Goal: Find contact information: Find contact information

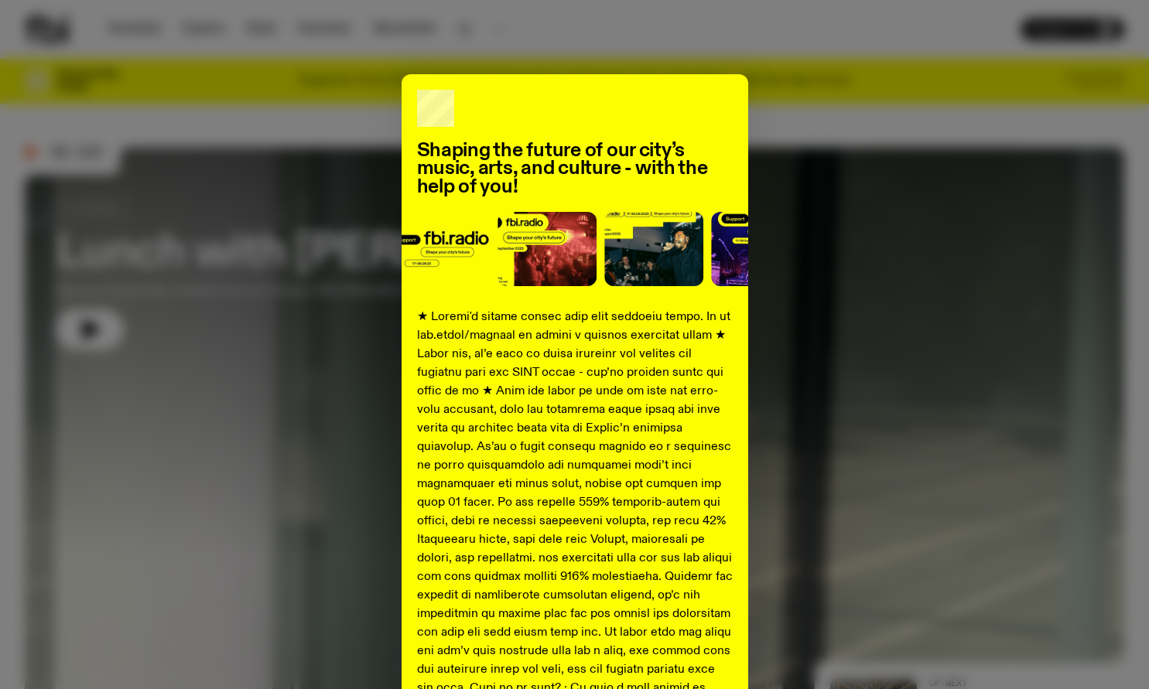
click at [841, 149] on div "Shaping the future of our city’s music, arts, and culture - with the help of yo…" at bounding box center [574, 577] width 1099 height 1007
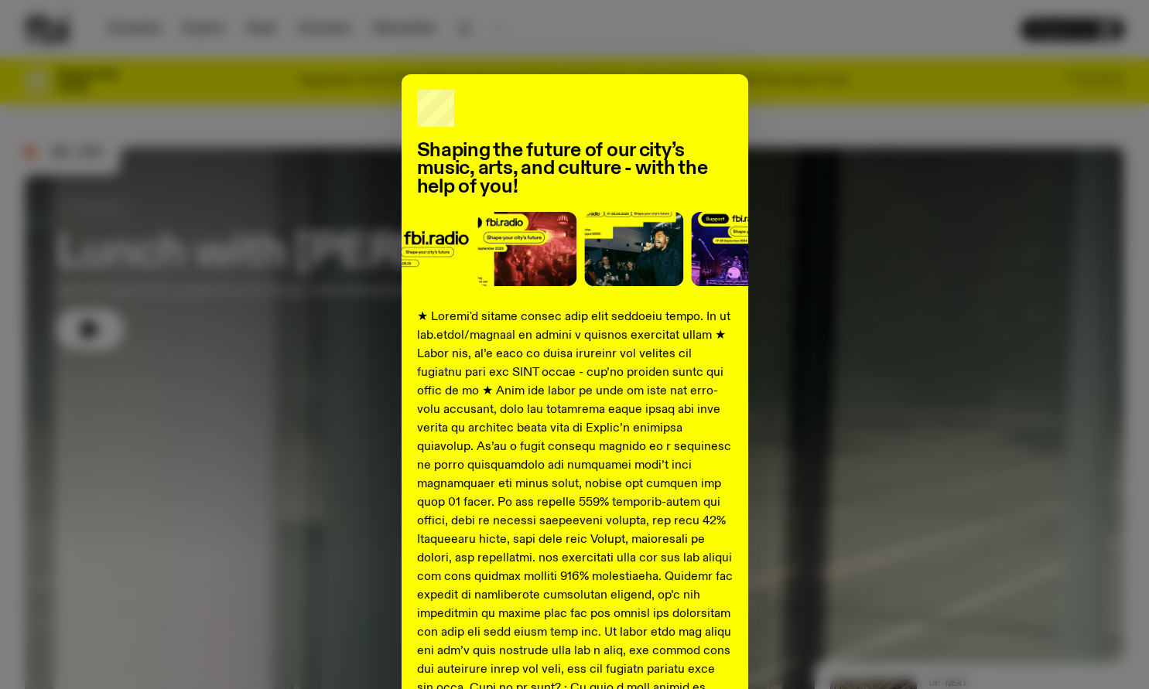
click at [798, 140] on div "Shaping the future of our city’s music, arts, and culture - with the help of yo…" at bounding box center [574, 577] width 1099 height 1007
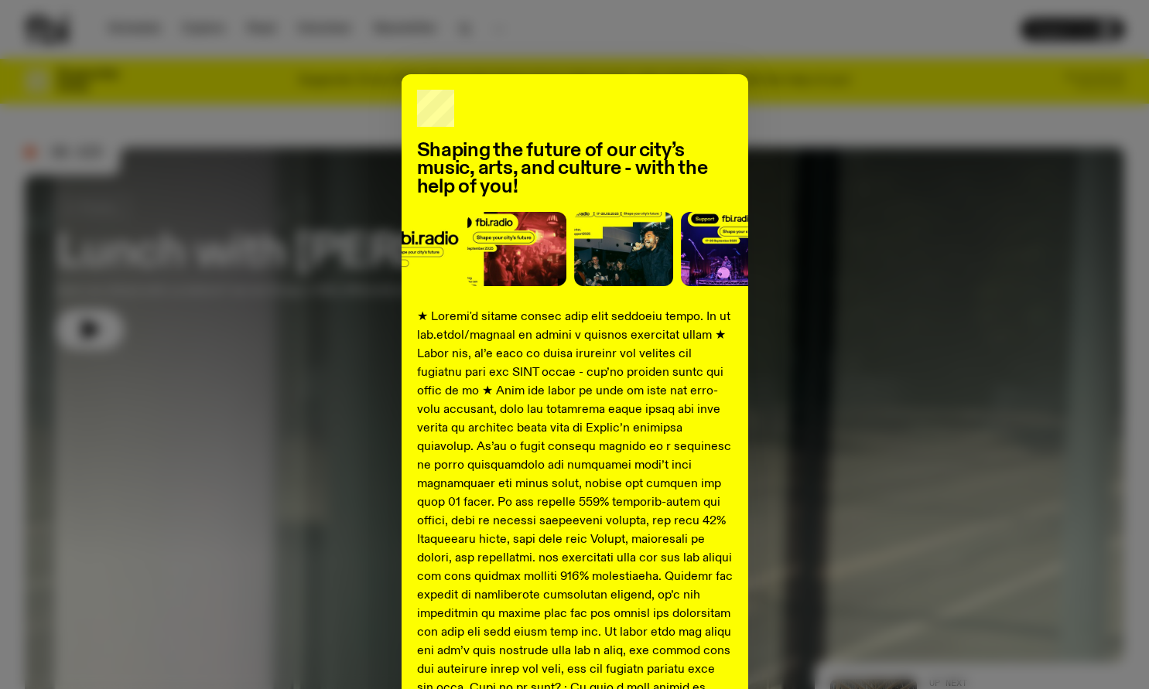
scroll to position [467, 0]
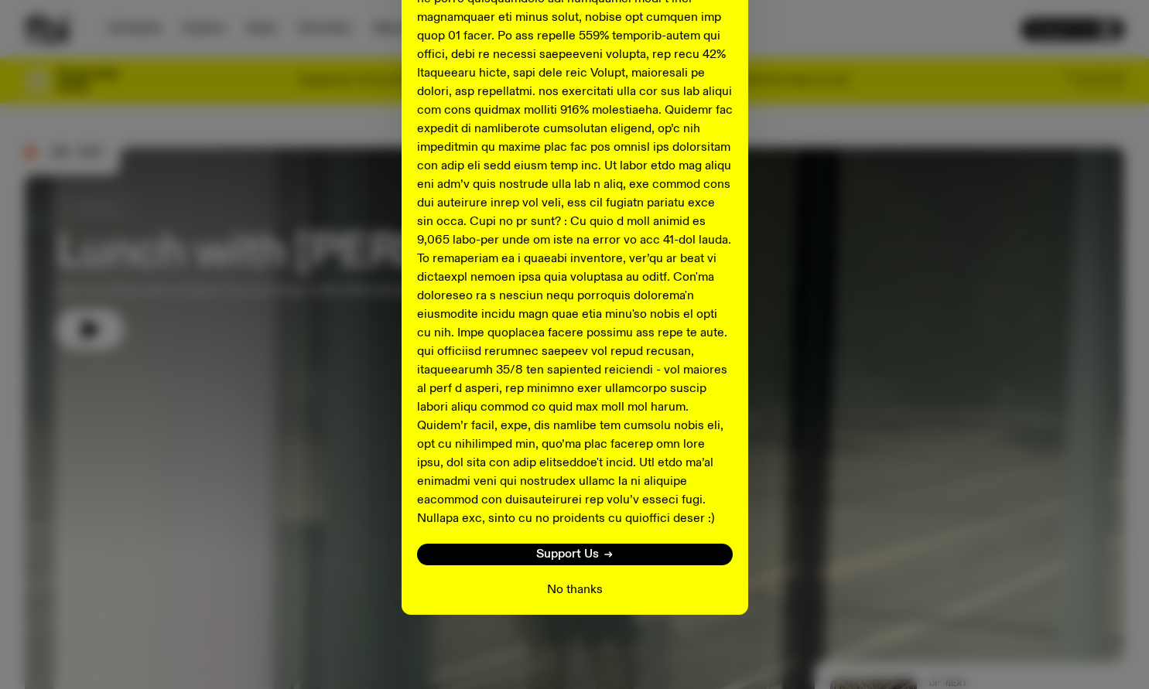
click at [579, 596] on button "No thanks" at bounding box center [575, 590] width 56 height 19
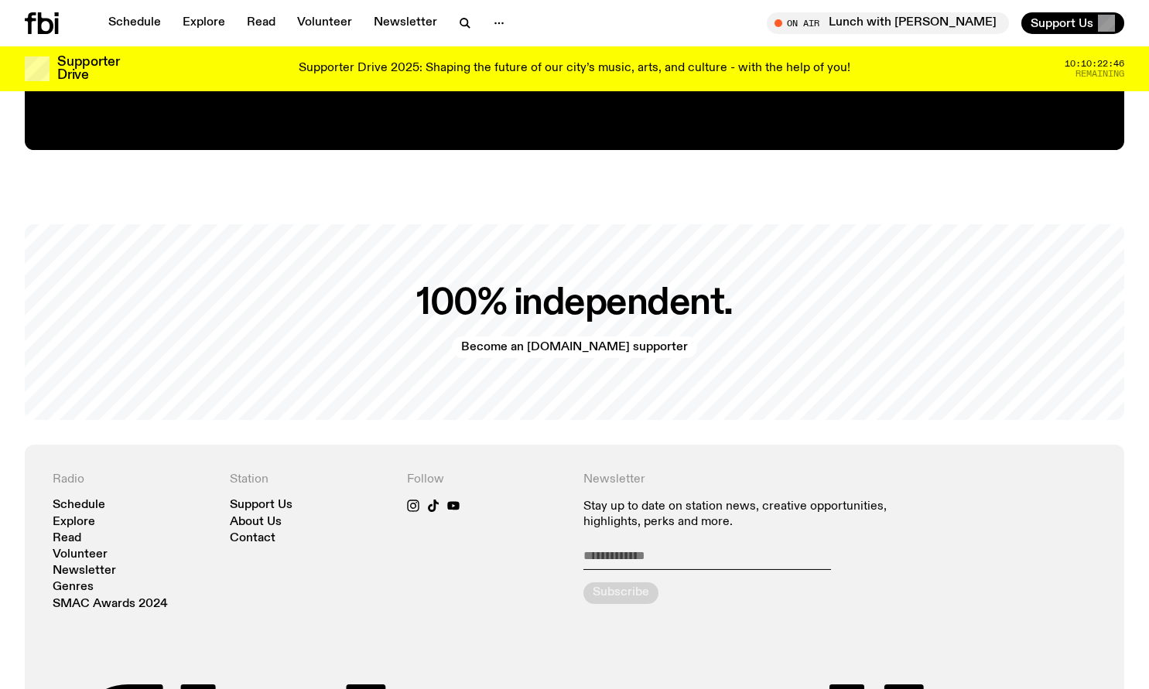
scroll to position [3352, 0]
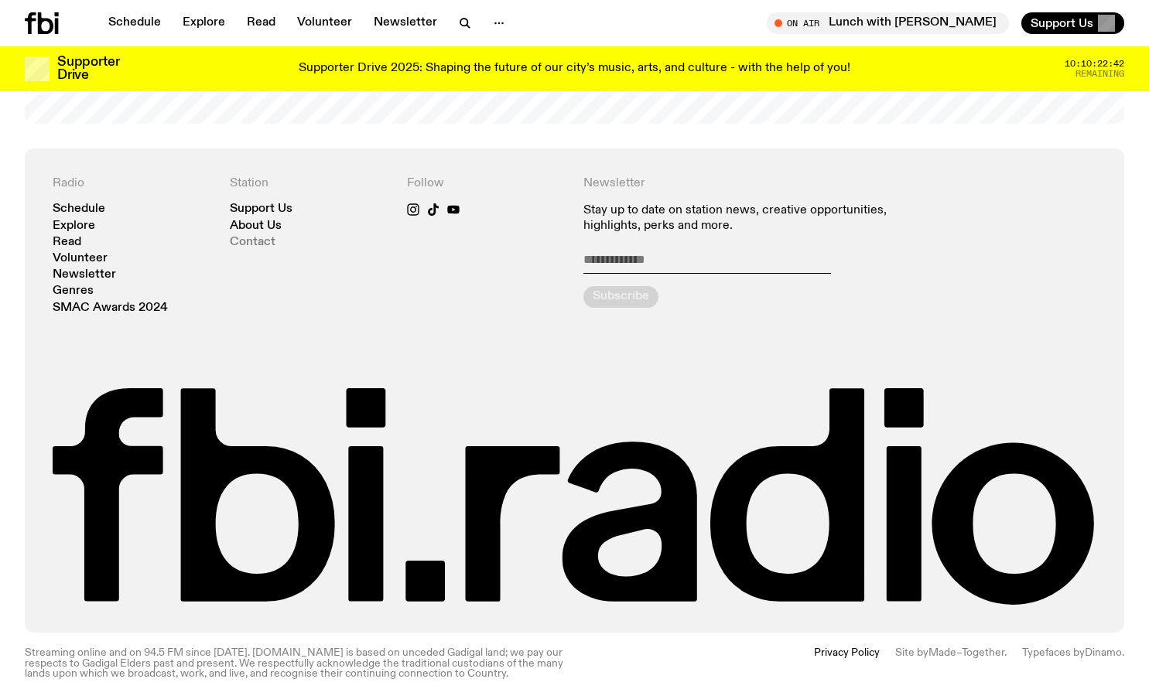
click at [251, 237] on link "Contact" at bounding box center [253, 243] width 46 height 12
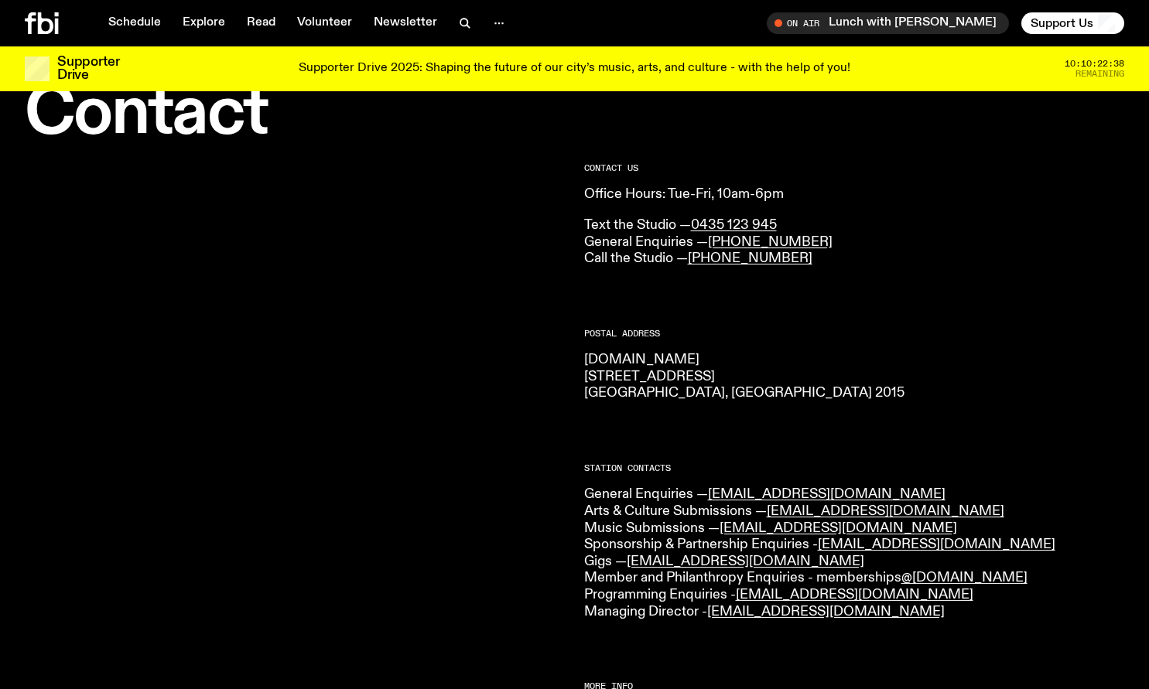
scroll to position [65, 0]
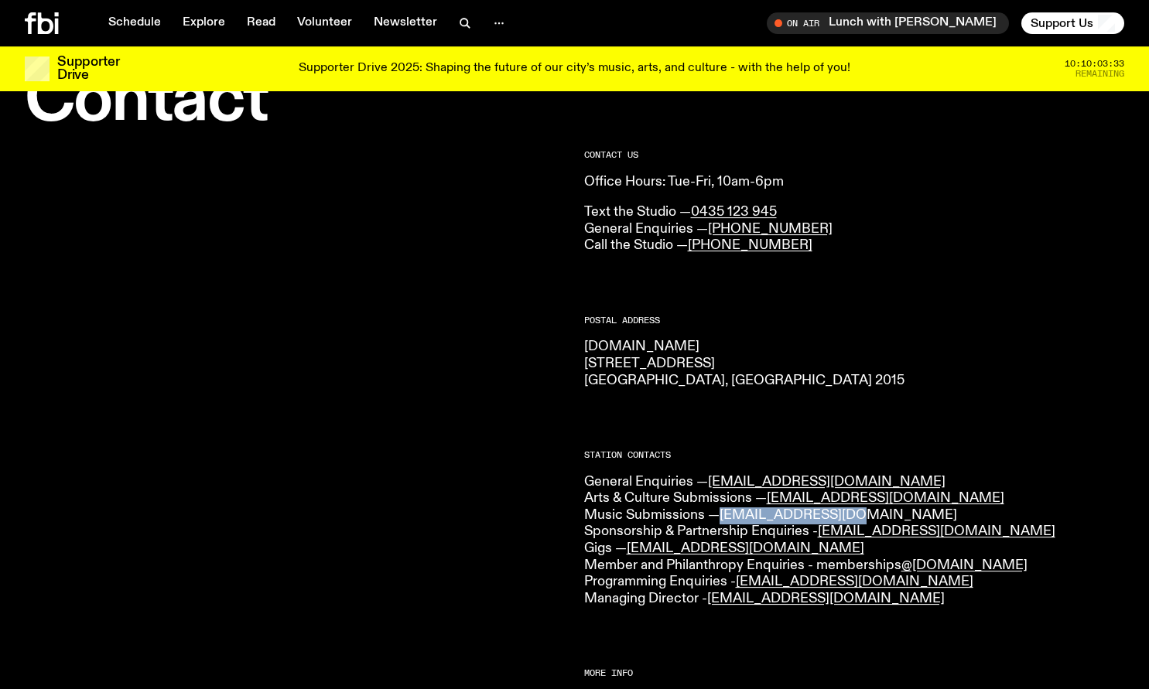
drag, startPoint x: 854, startPoint y: 521, endPoint x: 723, endPoint y: 516, distance: 130.9
click at [723, 516] on p "General Enquiries — [EMAIL_ADDRESS][DOMAIN_NAME] Arts & Culture Submissions — […" at bounding box center [854, 541] width 541 height 134
copy link "[EMAIL_ADDRESS][DOMAIN_NAME]"
